Goal: Book appointment/travel/reservation

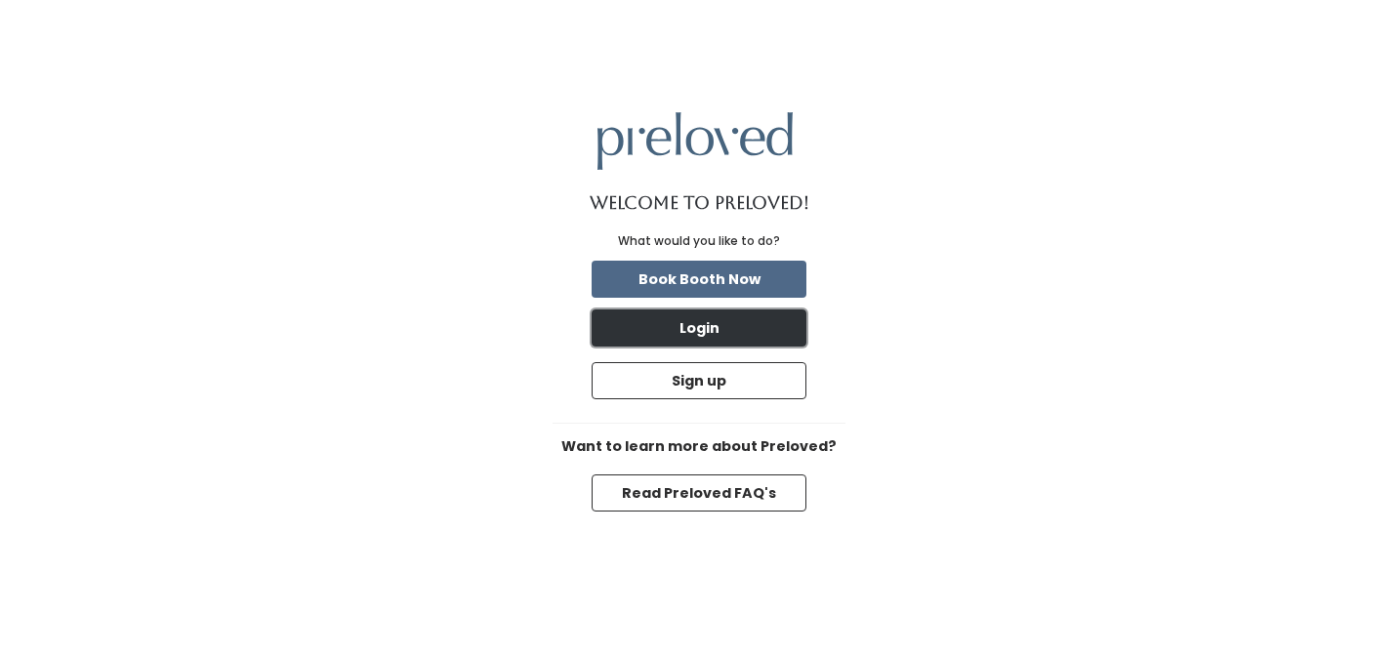
click at [707, 329] on button "Login" at bounding box center [699, 327] width 215 height 37
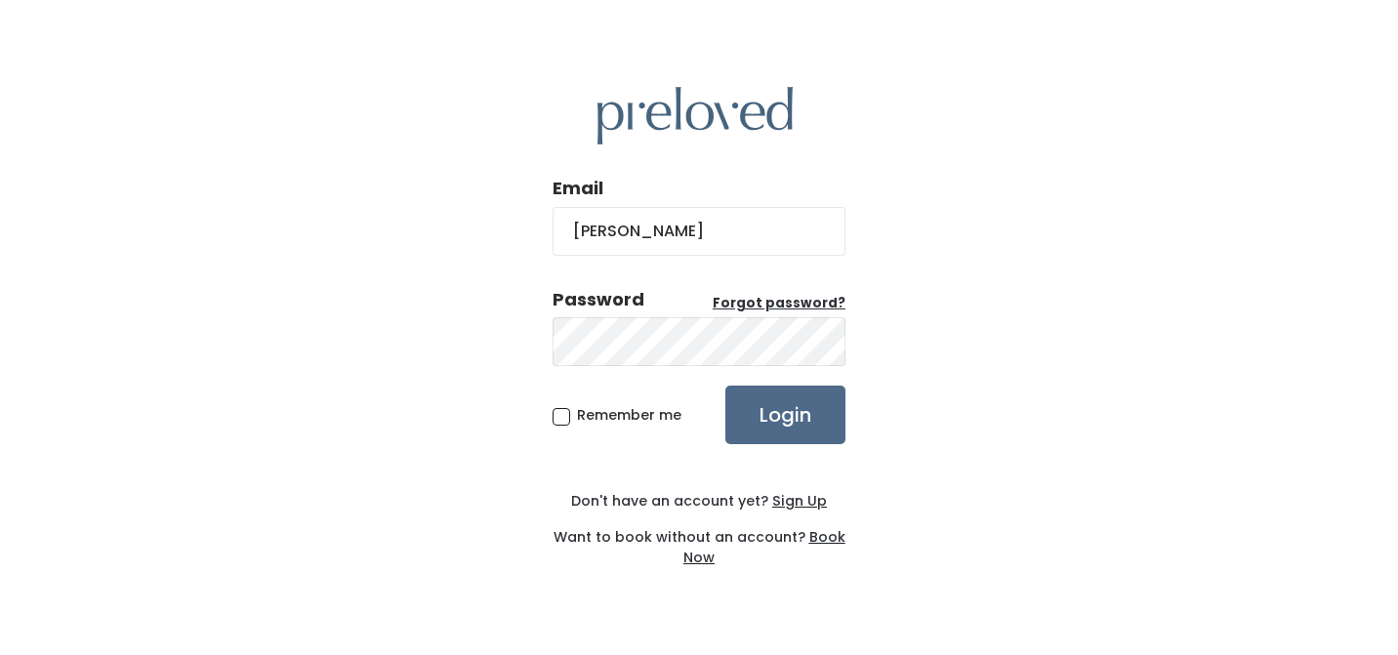
type input "ericahittner@gmail.com"
click at [769, 237] on input "ericahittner@gmail.com" at bounding box center [699, 231] width 293 height 49
click at [725, 386] on input "Login" at bounding box center [785, 415] width 120 height 59
click at [784, 305] on u "Forgot password?" at bounding box center [779, 303] width 133 height 19
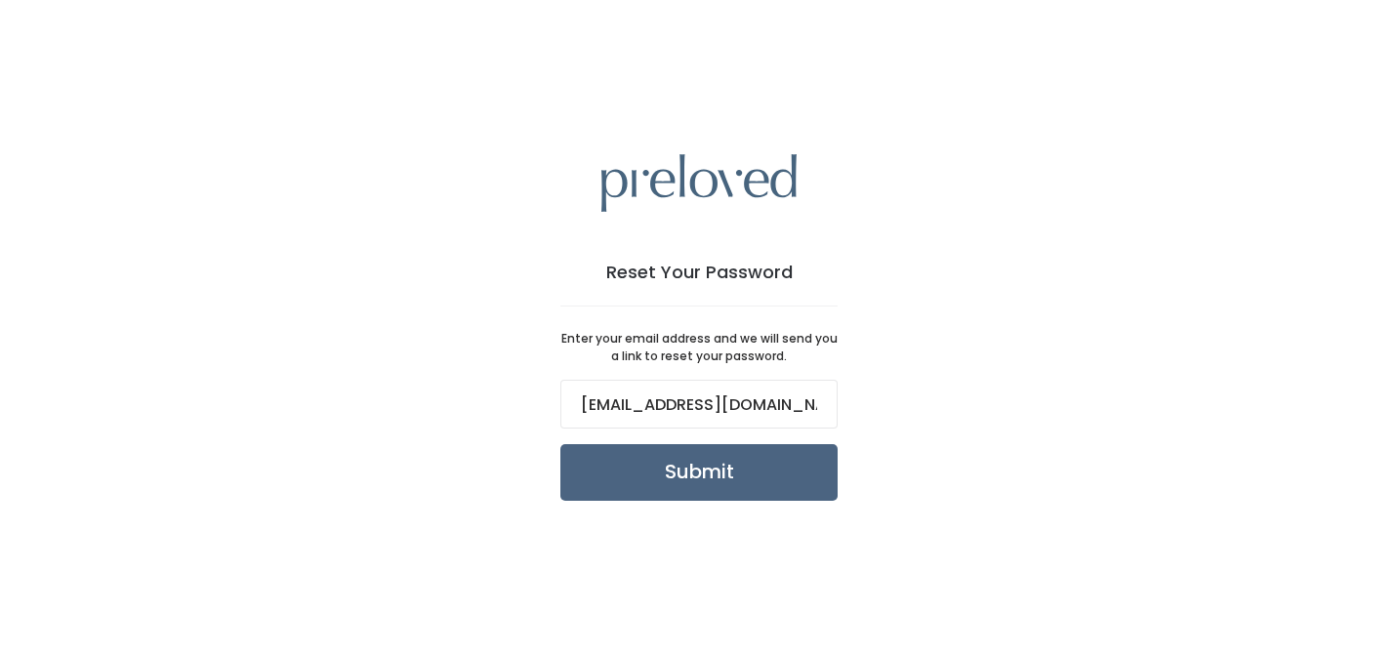
type input "ericahittner@gmail.com"
click at [579, 471] on input "Submit" at bounding box center [698, 472] width 277 height 57
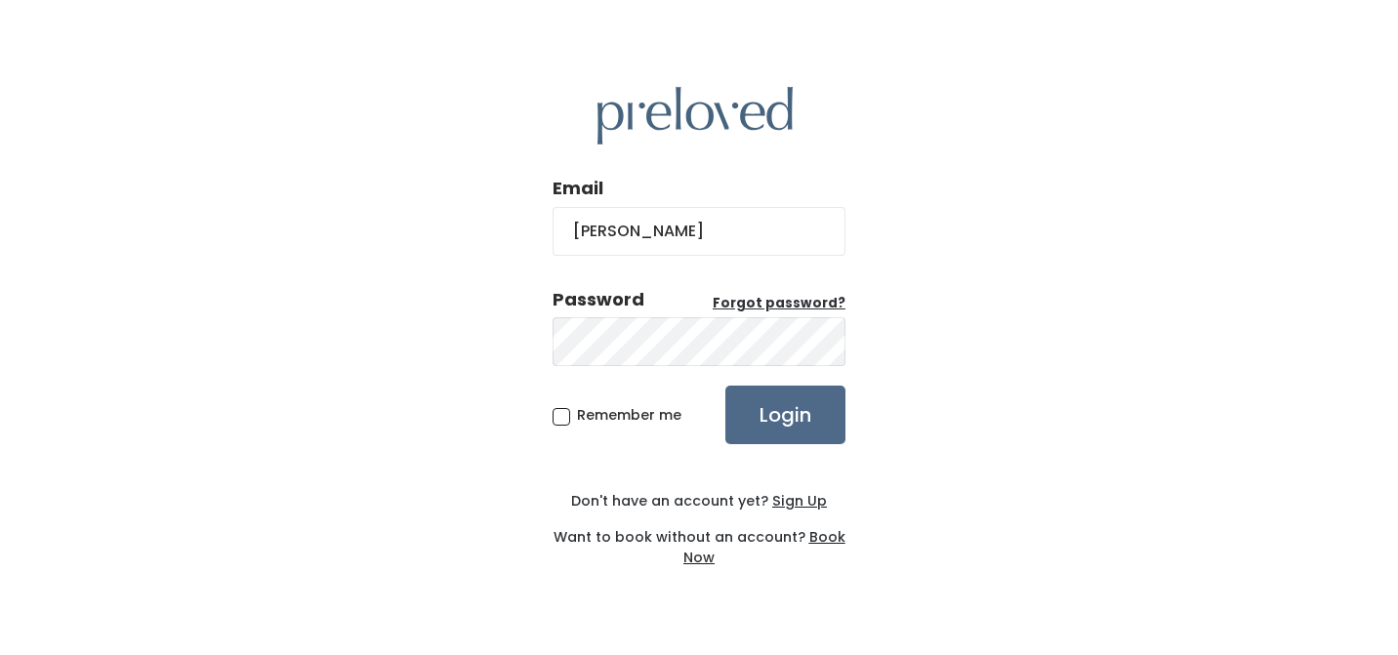
type input "[EMAIL_ADDRESS][DOMAIN_NAME]"
click at [725, 386] on input "Login" at bounding box center [785, 415] width 120 height 59
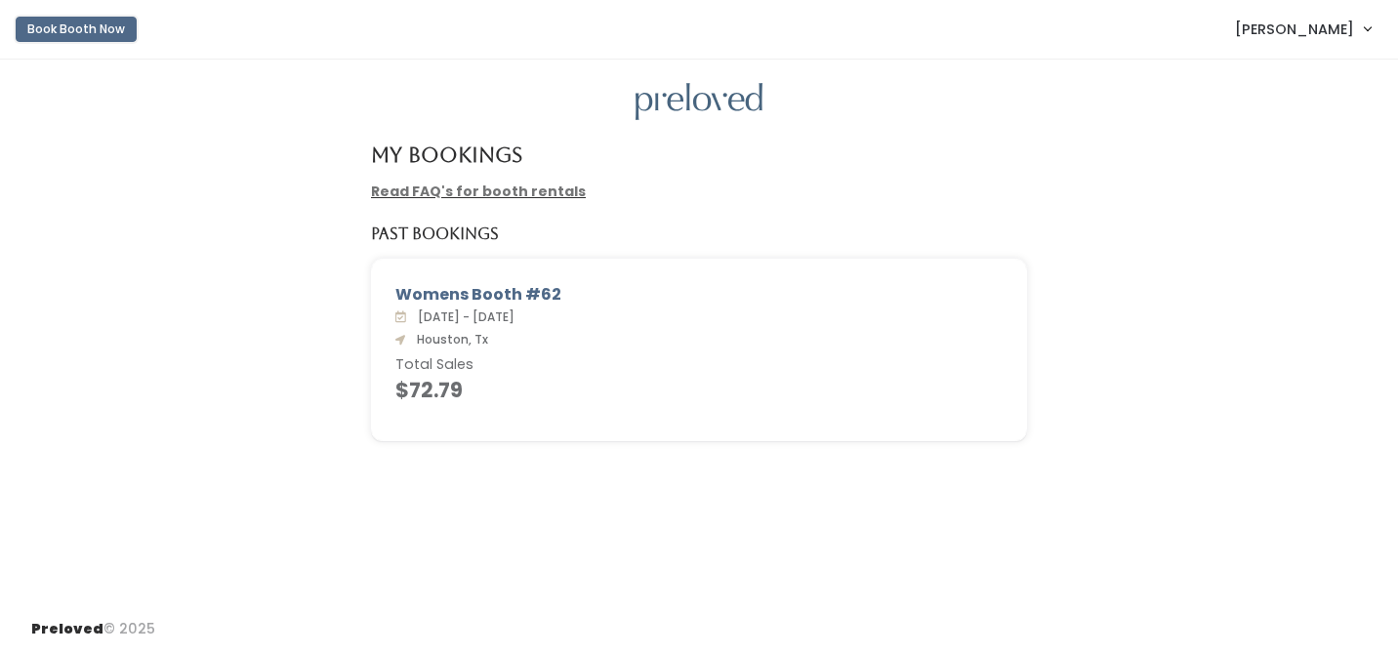
click at [86, 25] on button "Book Booth Now" at bounding box center [76, 29] width 121 height 25
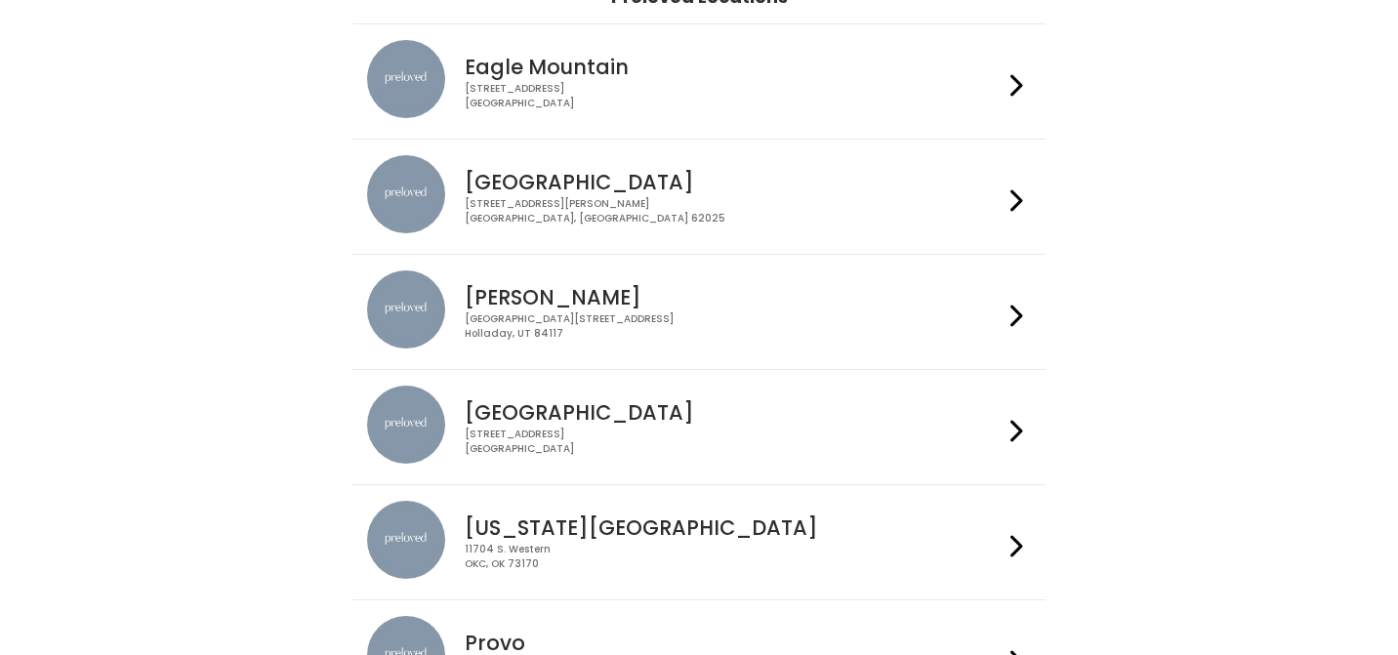
scroll to position [184, 0]
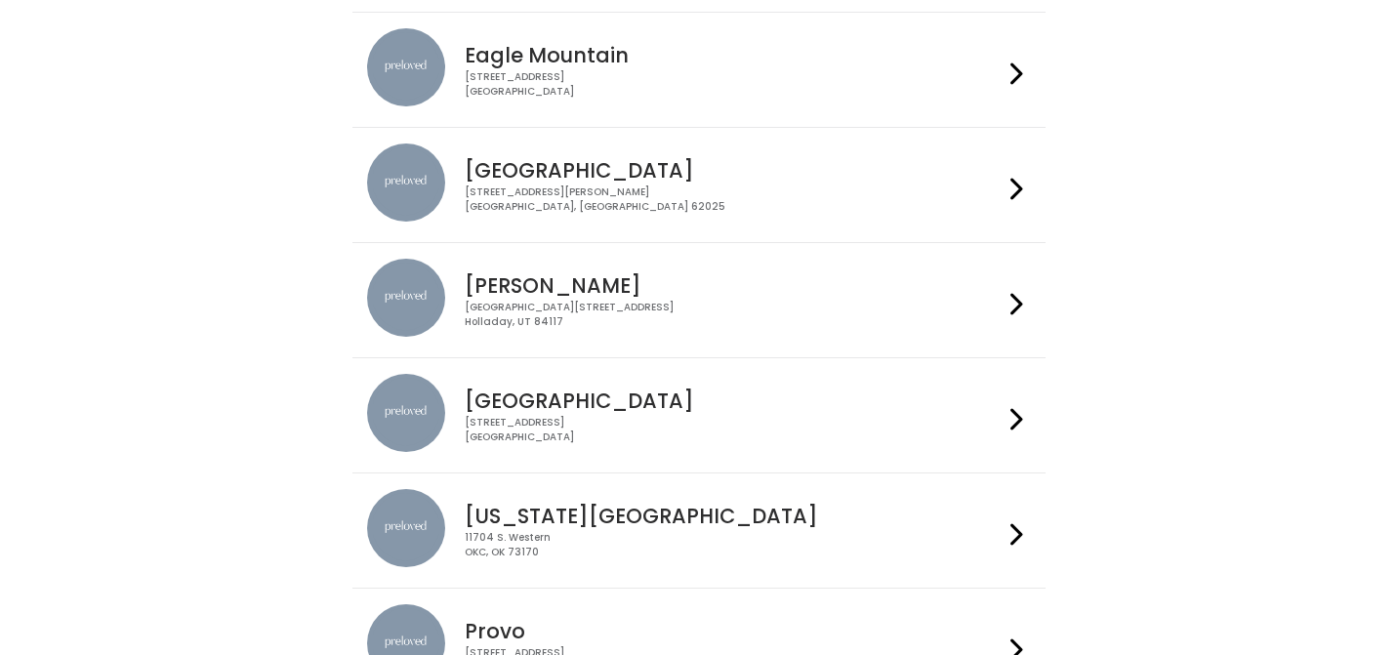
click at [819, 416] on div "3903 N Braeswood Blvd Houston, TX 77025" at bounding box center [733, 430] width 537 height 28
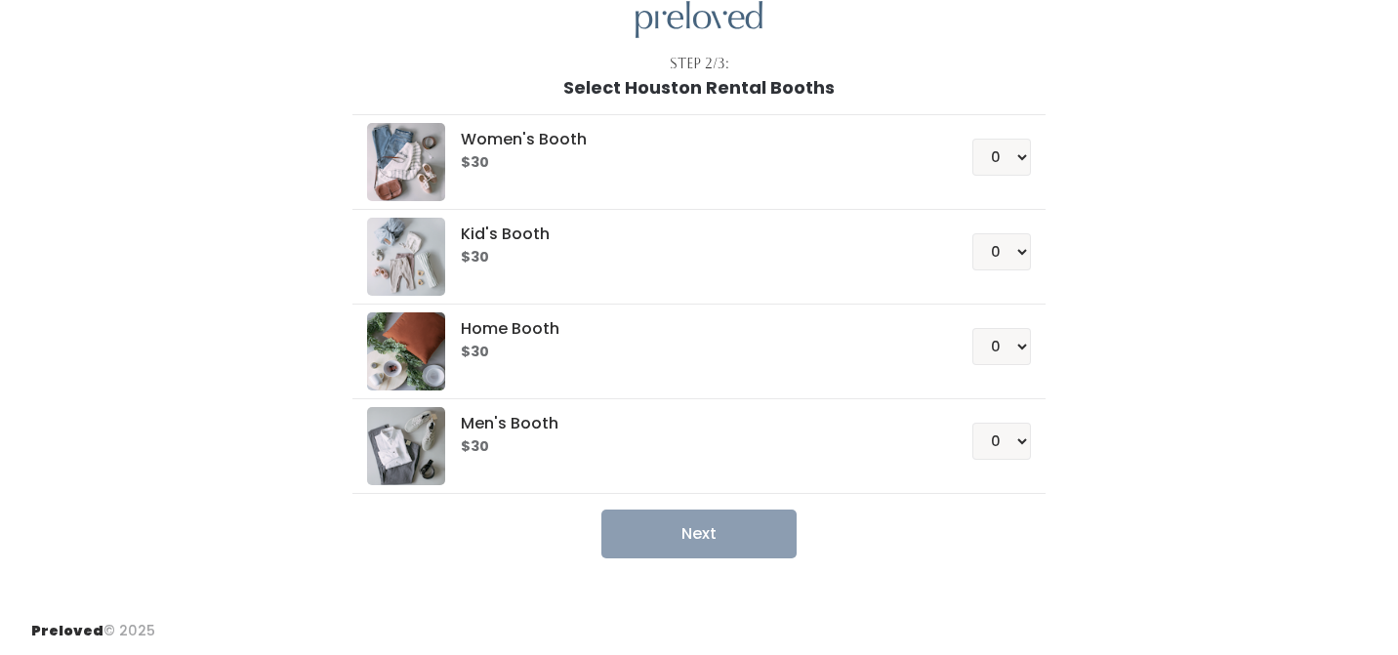
scroll to position [84, 0]
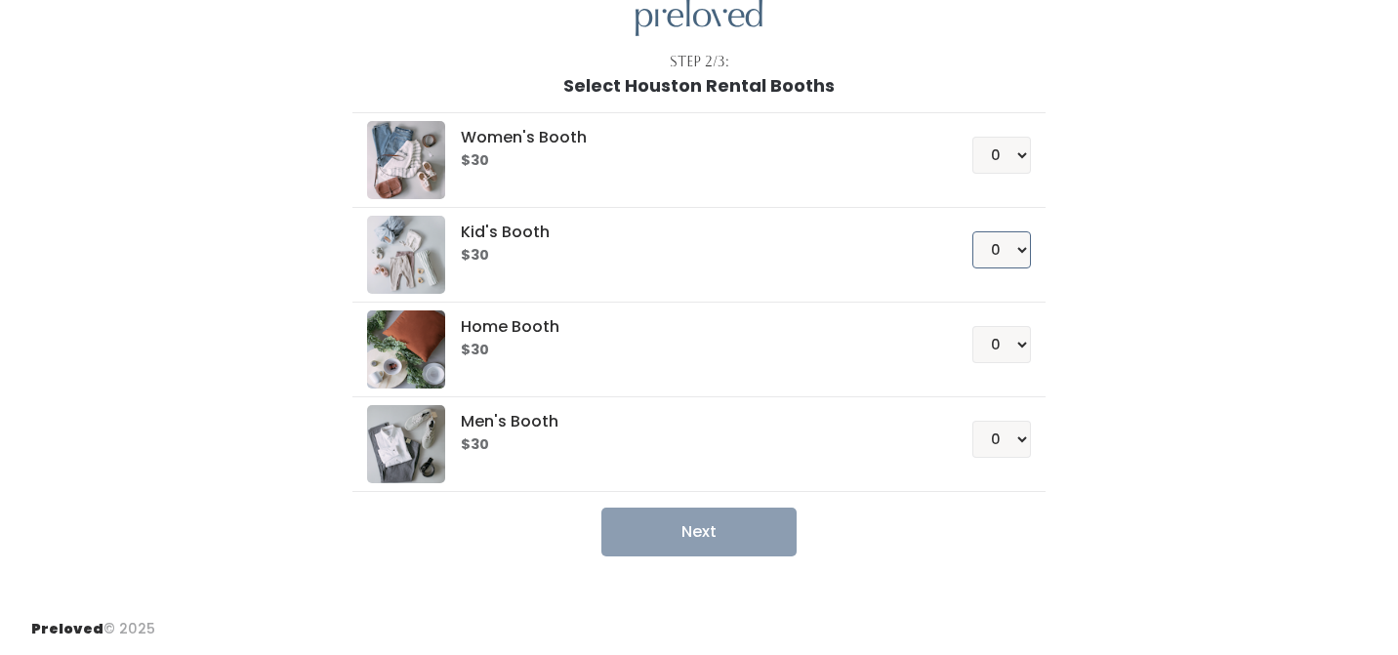
click at [1016, 252] on select "0 1 2 3 4" at bounding box center [1001, 249] width 59 height 37
select select "1"
click at [972, 231] on select "0 1 2 3 4" at bounding box center [1001, 249] width 59 height 37
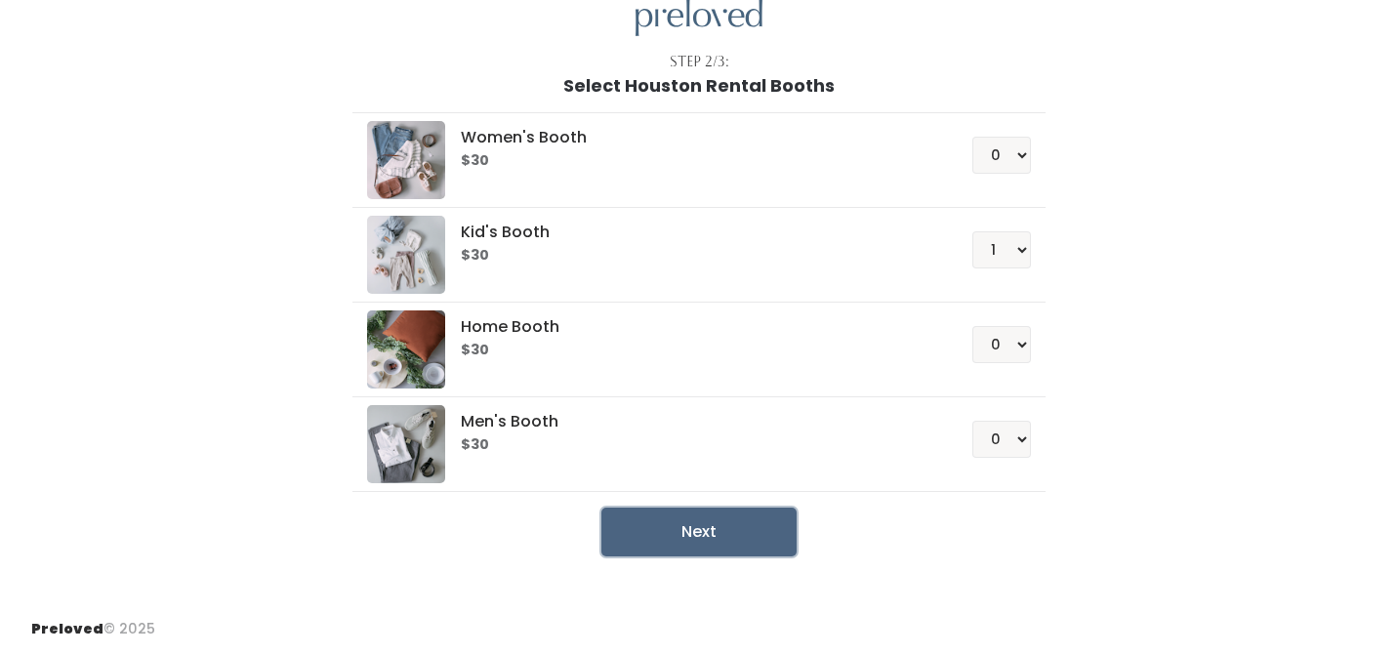
drag, startPoint x: 701, startPoint y: 530, endPoint x: 721, endPoint y: 525, distance: 21.1
click at [701, 529] on button "Next" at bounding box center [698, 532] width 195 height 49
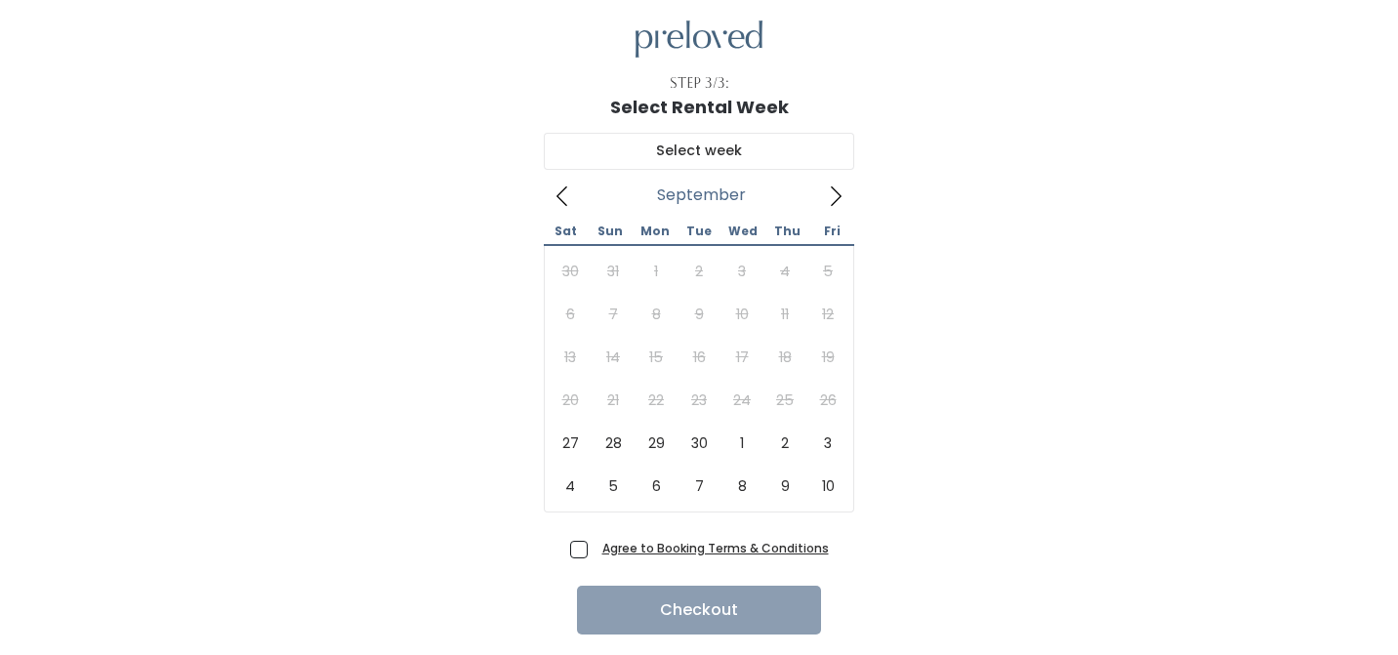
scroll to position [117, 0]
